Goal: Obtain resource: Download file/media

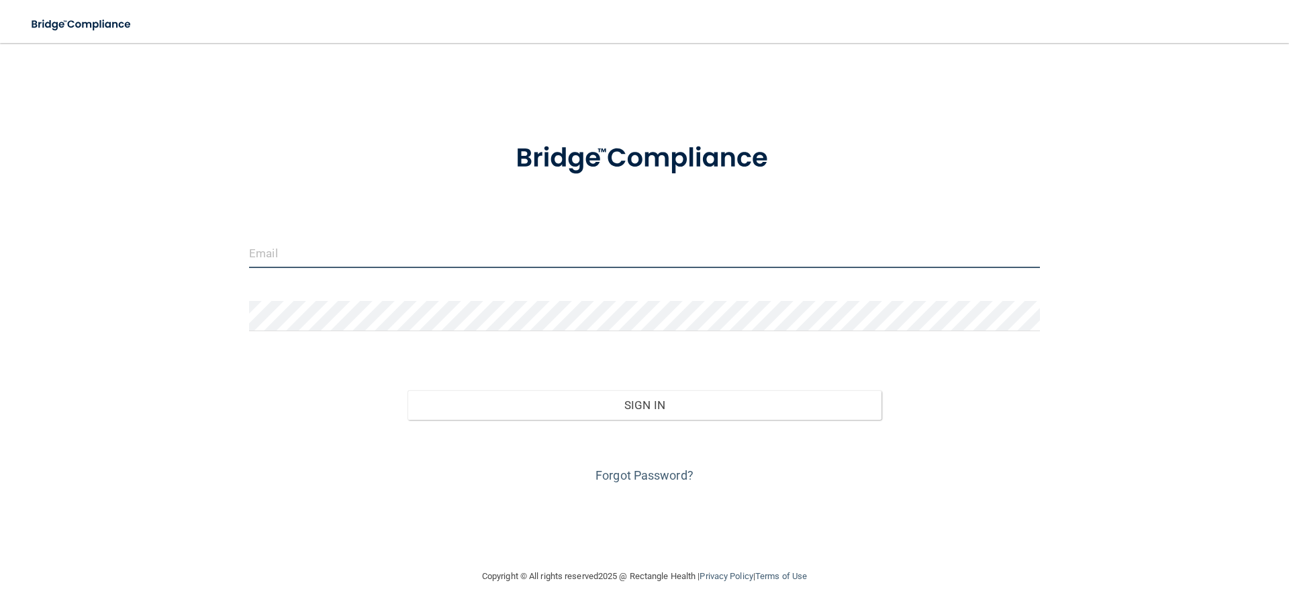
click at [318, 248] on input "email" at bounding box center [644, 253] width 791 height 30
type input "[EMAIL_ADDRESS][DOMAIN_NAME]"
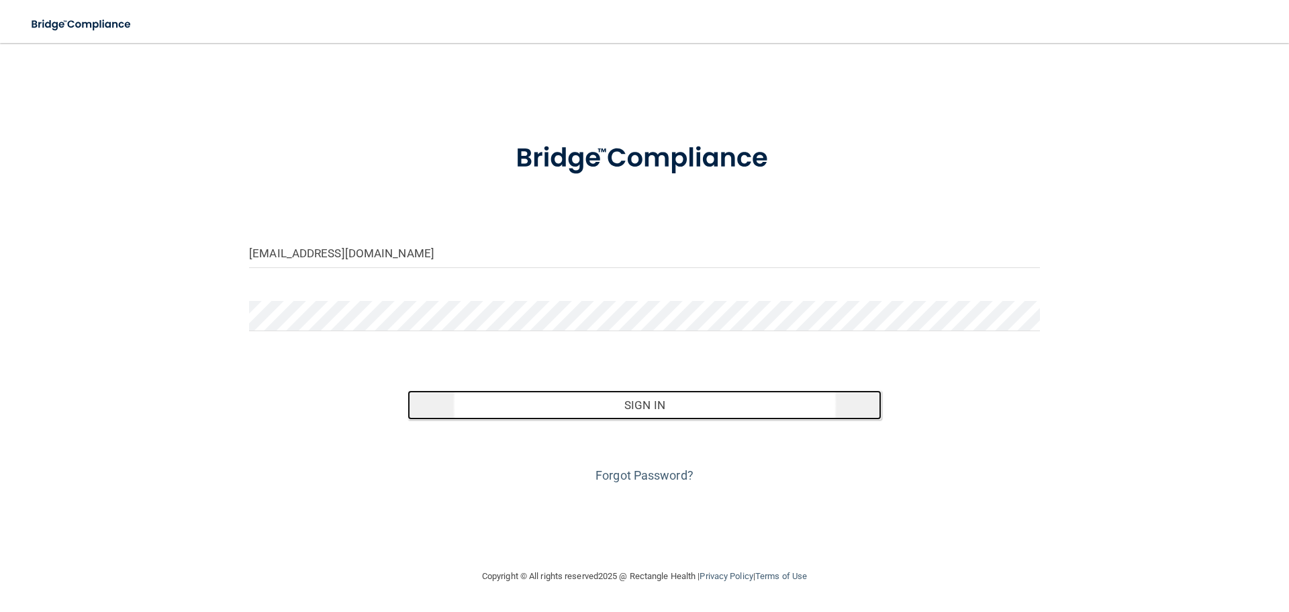
click at [624, 401] on button "Sign In" at bounding box center [645, 405] width 475 height 30
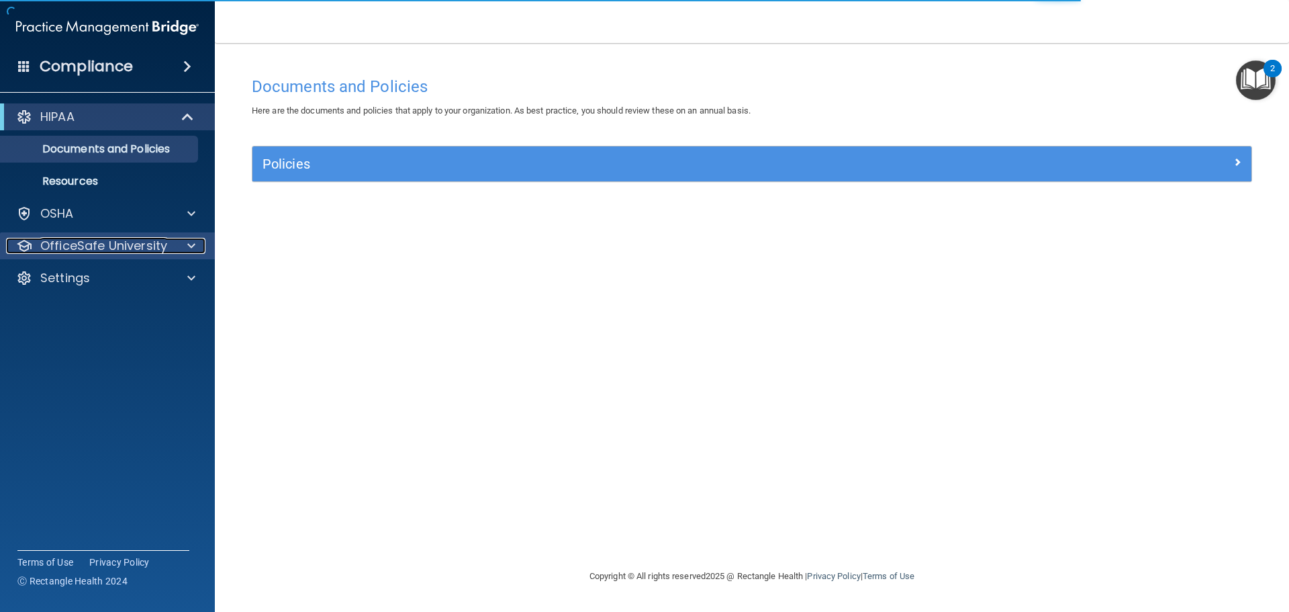
click at [189, 242] on span at bounding box center [191, 246] width 8 height 16
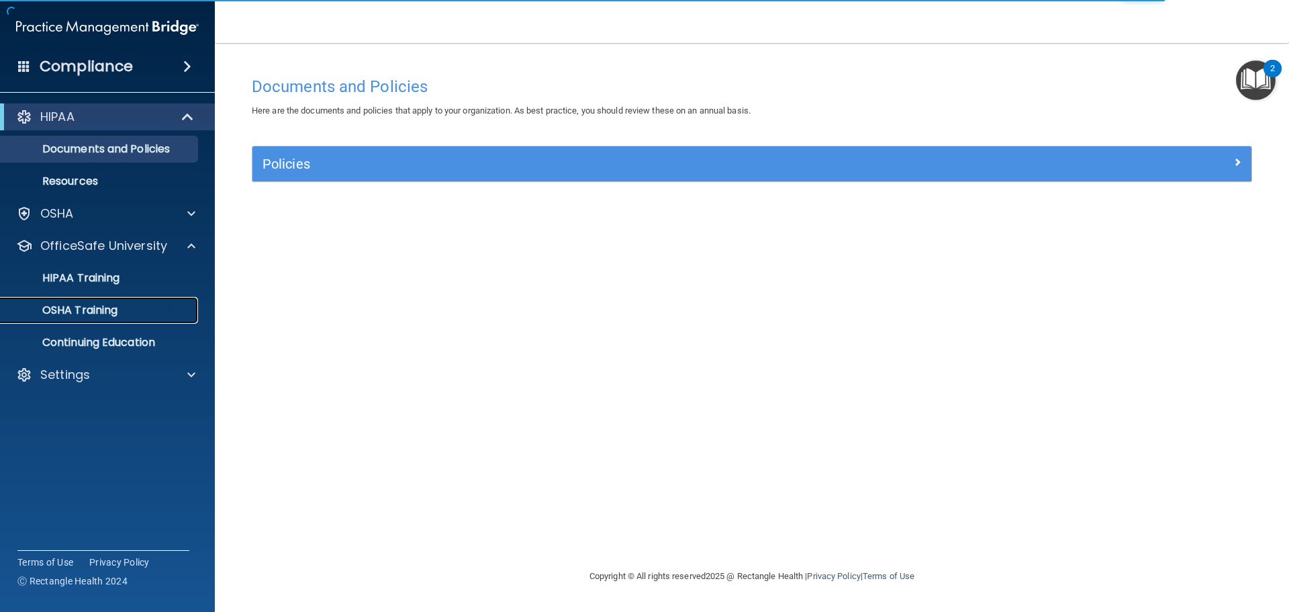
click at [88, 309] on p "OSHA Training" at bounding box center [63, 309] width 109 height 13
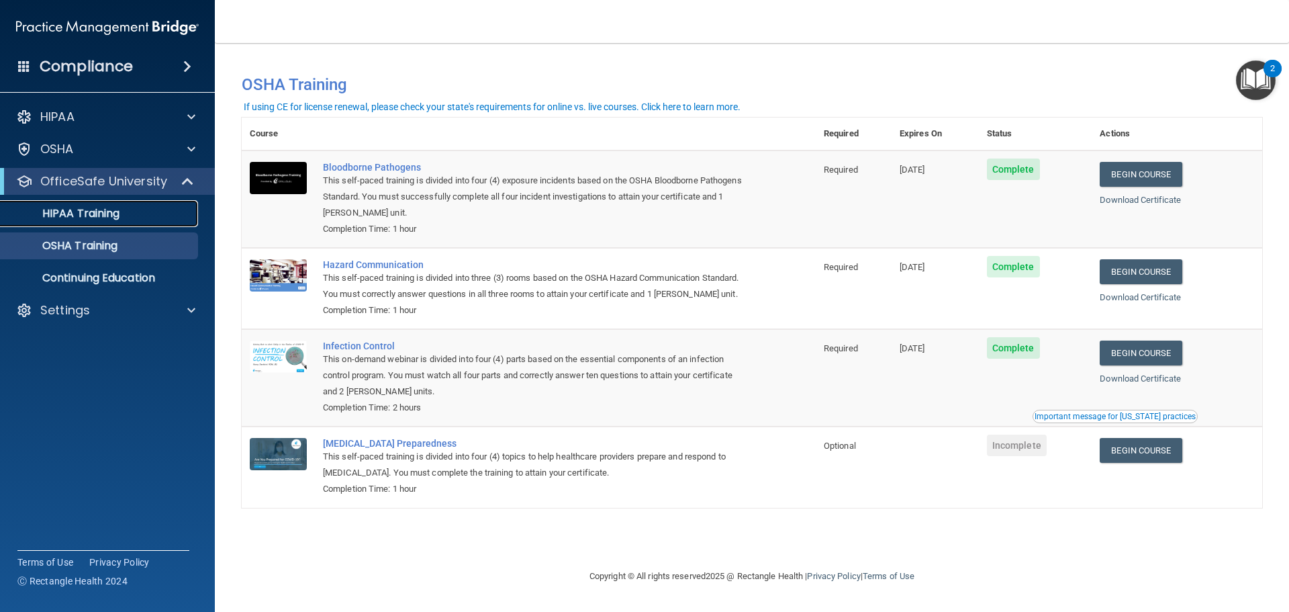
click at [91, 212] on p "HIPAA Training" at bounding box center [64, 213] width 111 height 13
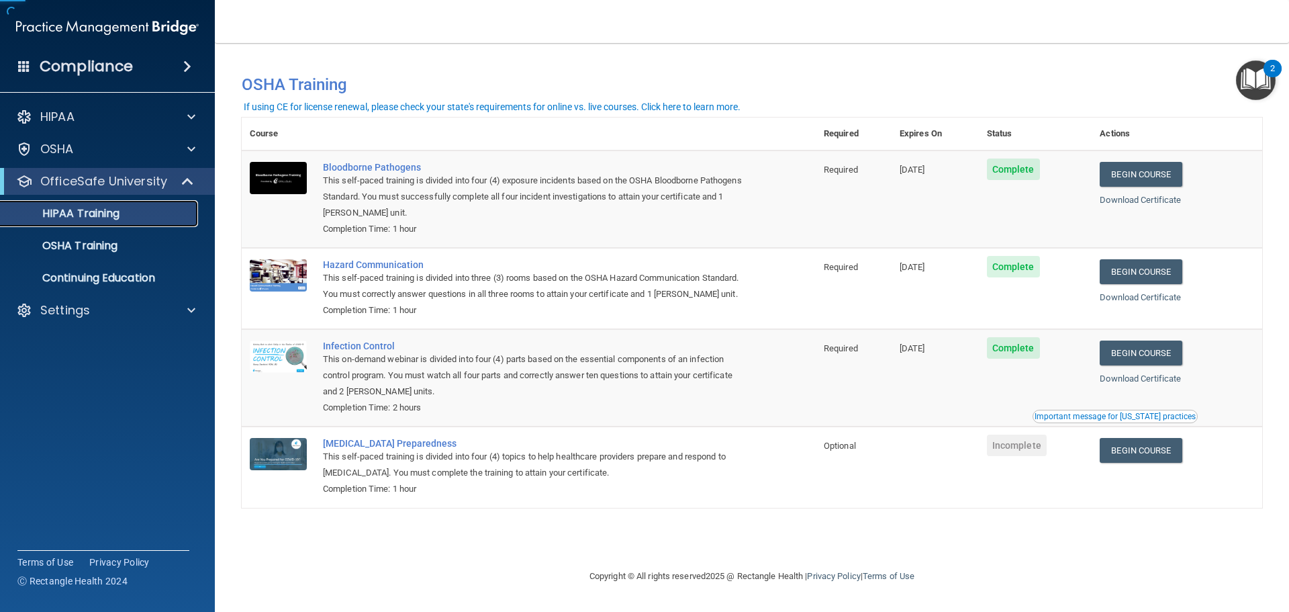
click at [91, 212] on p "HIPAA Training" at bounding box center [64, 213] width 111 height 13
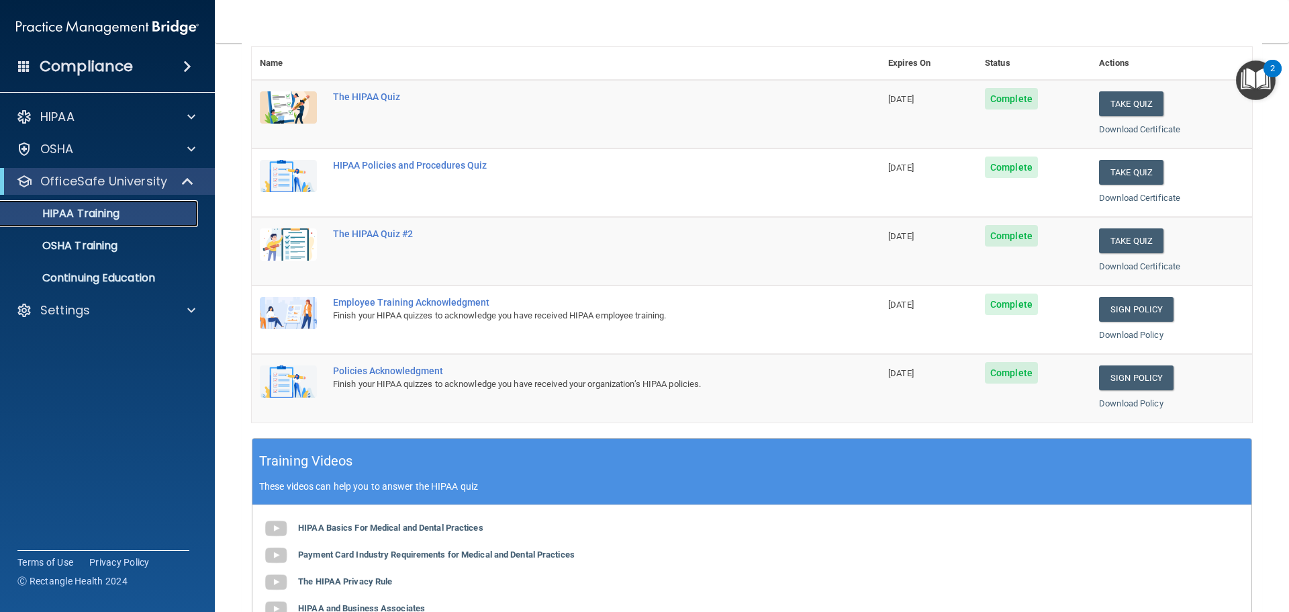
scroll to position [154, 0]
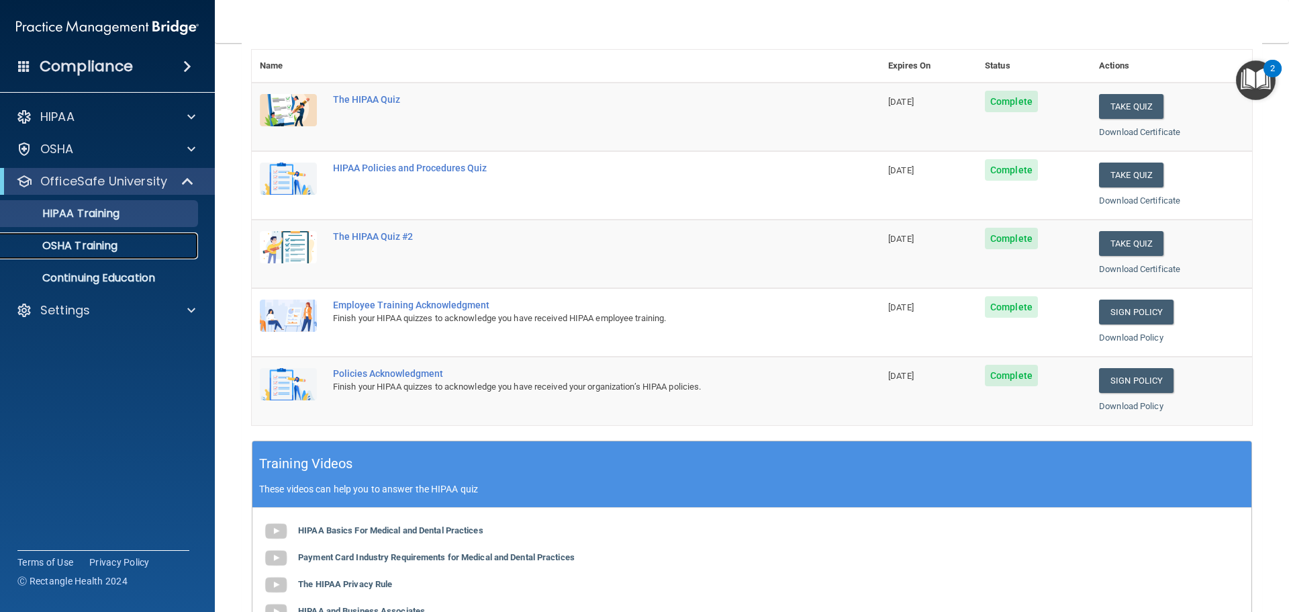
click at [75, 244] on p "OSHA Training" at bounding box center [63, 245] width 109 height 13
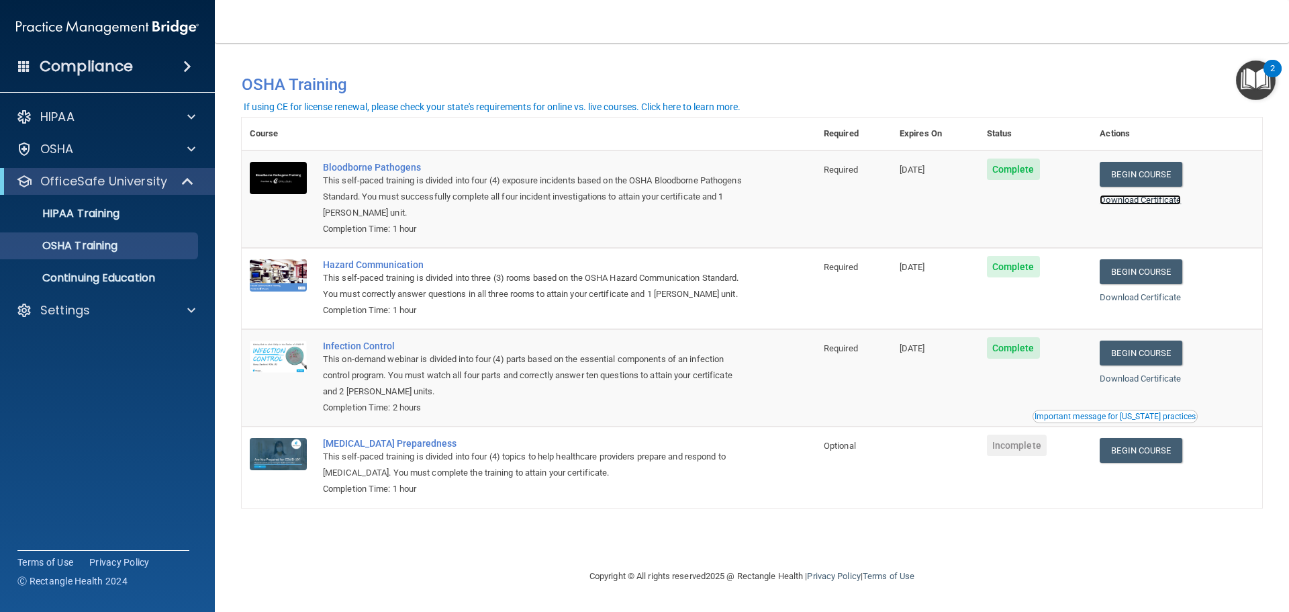
click at [1147, 199] on link "Download Certificate" at bounding box center [1140, 200] width 81 height 10
click at [1152, 299] on link "Download Certificate" at bounding box center [1140, 297] width 81 height 10
click at [1167, 379] on link "Download Certificate" at bounding box center [1140, 378] width 81 height 10
